Goal: Transaction & Acquisition: Purchase product/service

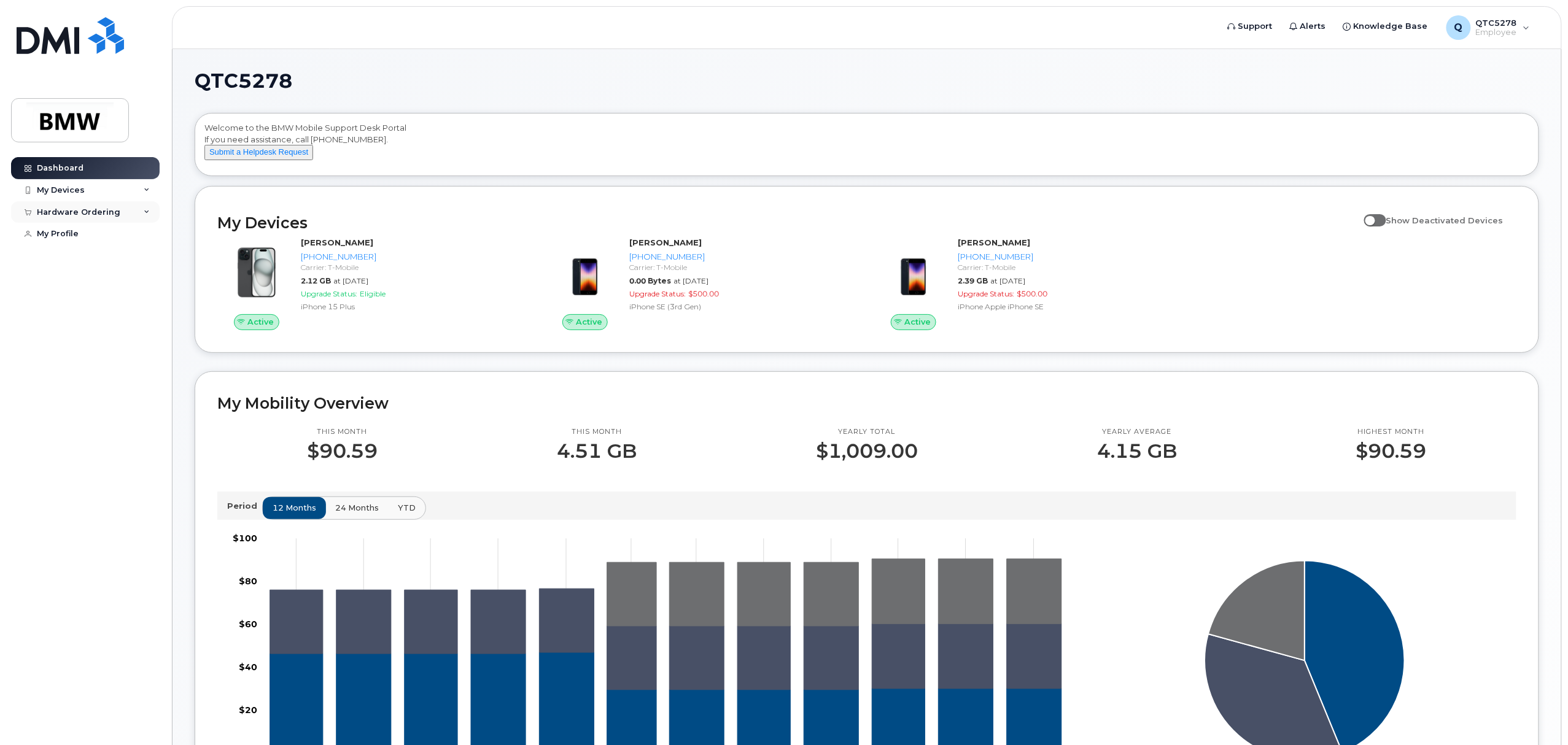
click at [141, 204] on div "Hardware Ordering" at bounding box center [85, 213] width 148 height 22
click at [71, 257] on div "New Order" at bounding box center [65, 258] width 47 height 11
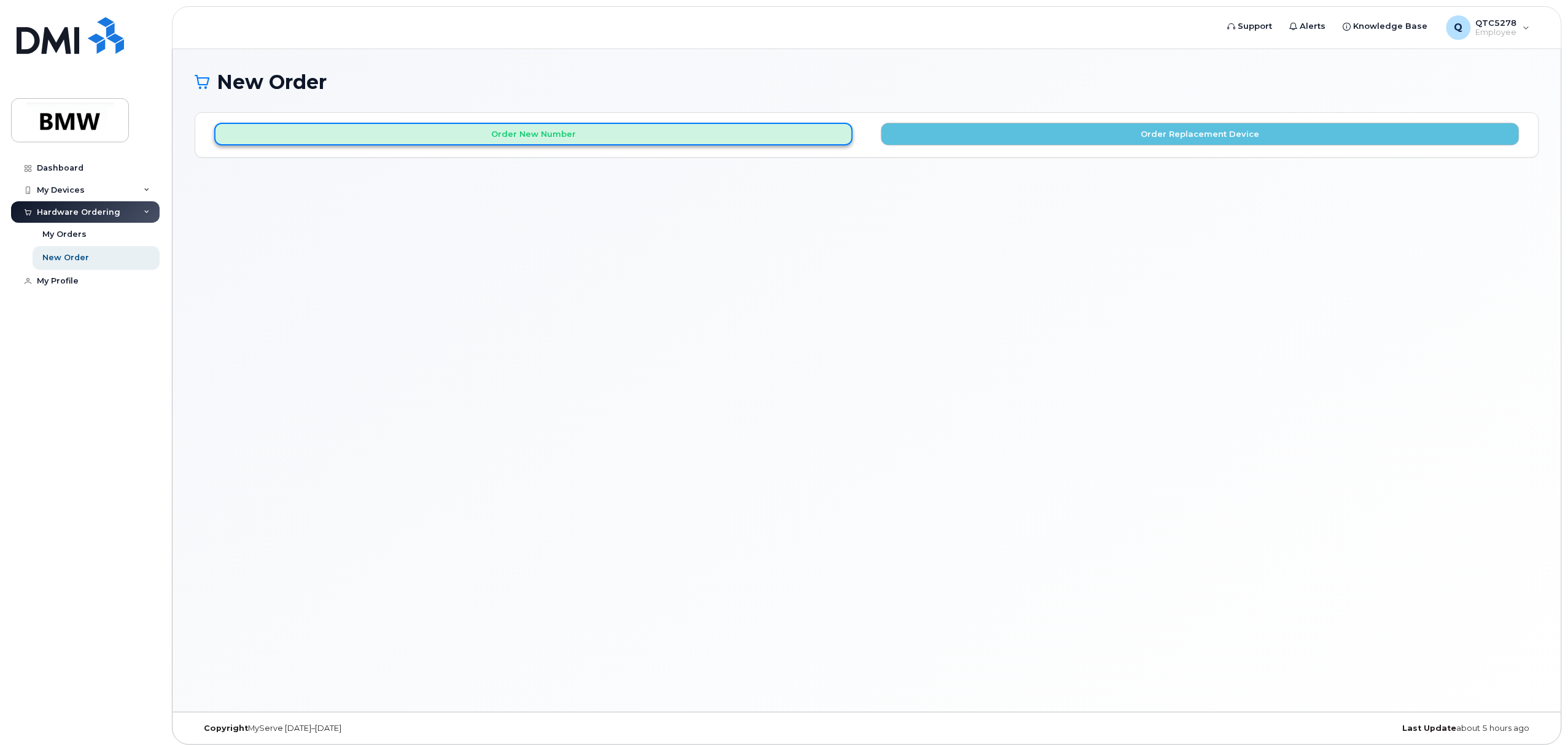
click at [573, 138] on button "Order New Number" at bounding box center [534, 134] width 638 height 22
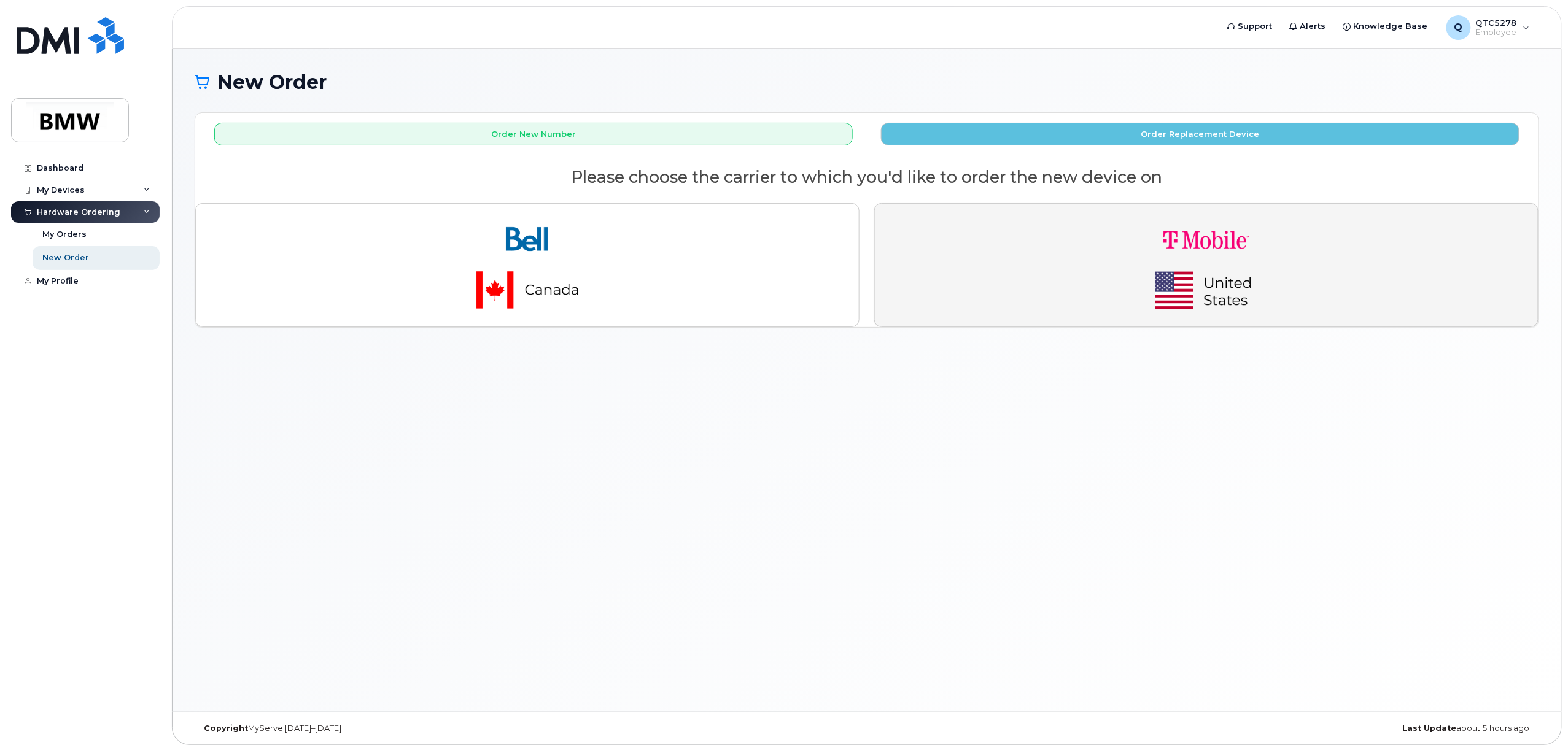
click at [1206, 270] on img "button" at bounding box center [1206, 265] width 172 height 103
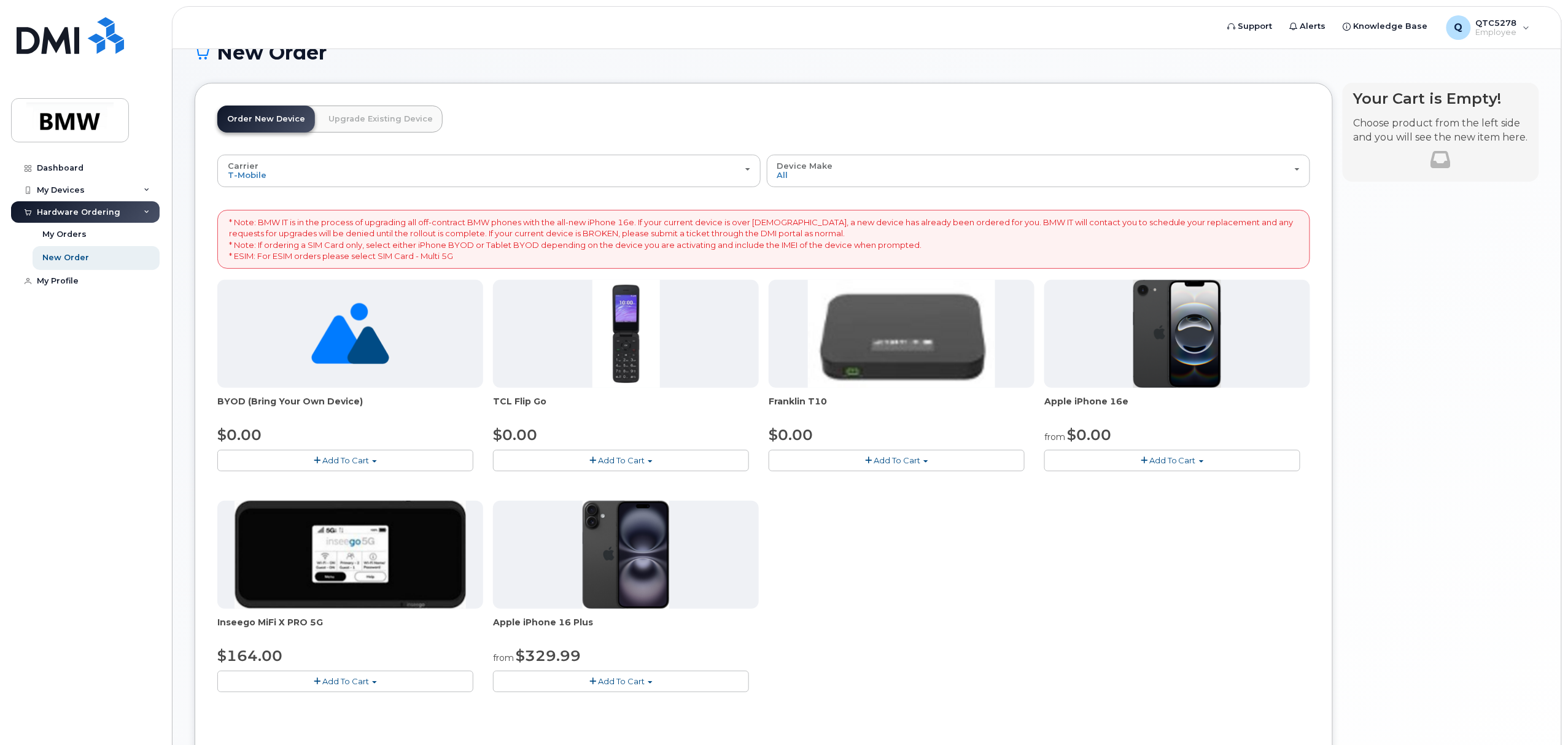
scroll to position [141, 0]
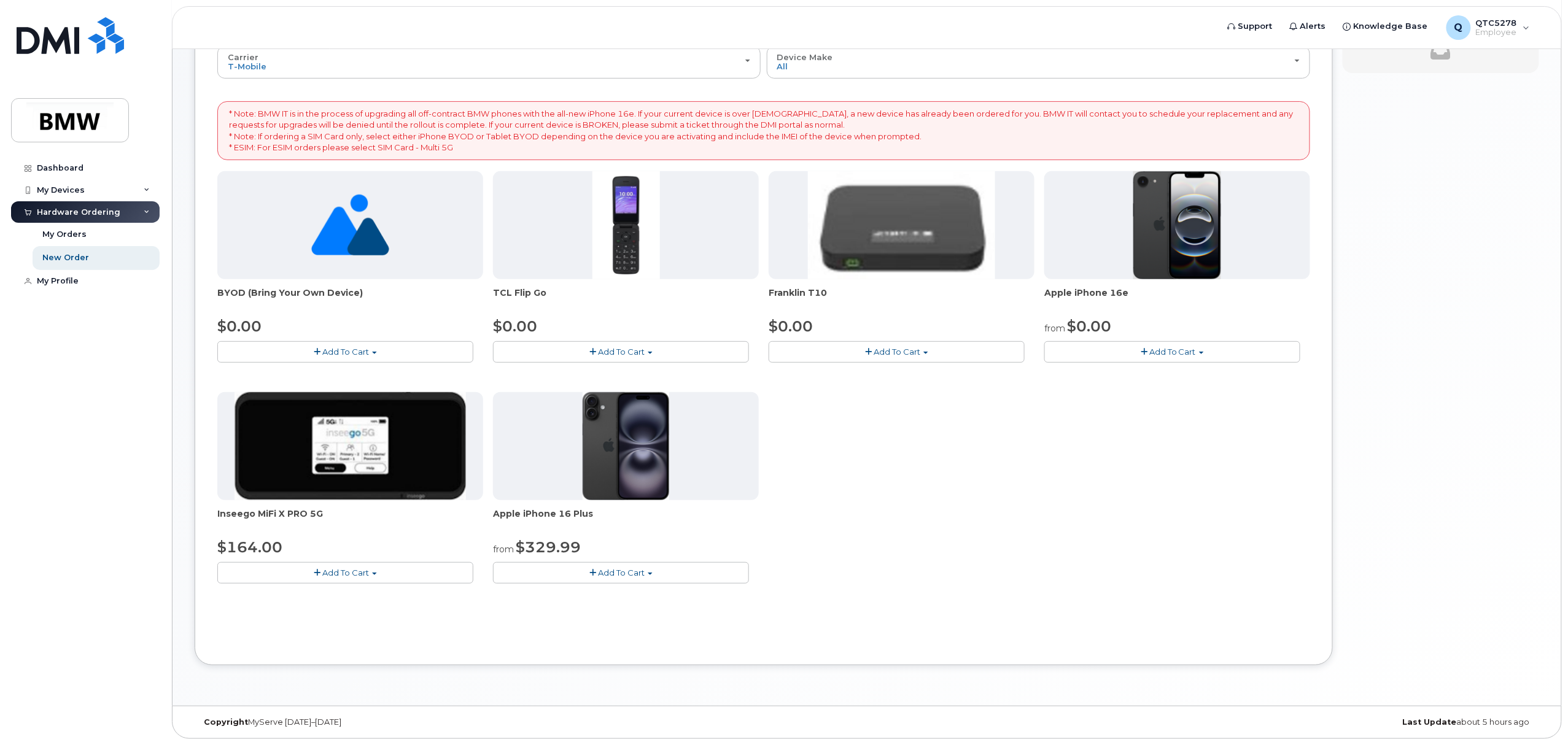
click at [1154, 349] on span "Add To Cart" at bounding box center [1172, 352] width 47 height 10
click at [1198, 350] on button "Add To Cart" at bounding box center [1172, 352] width 256 height 21
click at [1145, 348] on span "button" at bounding box center [1143, 352] width 7 height 8
click at [1152, 374] on link "$0.00 - 30 Month Activation (128GB)" at bounding box center [1135, 374] width 176 height 15
